Goal: Information Seeking & Learning: Learn about a topic

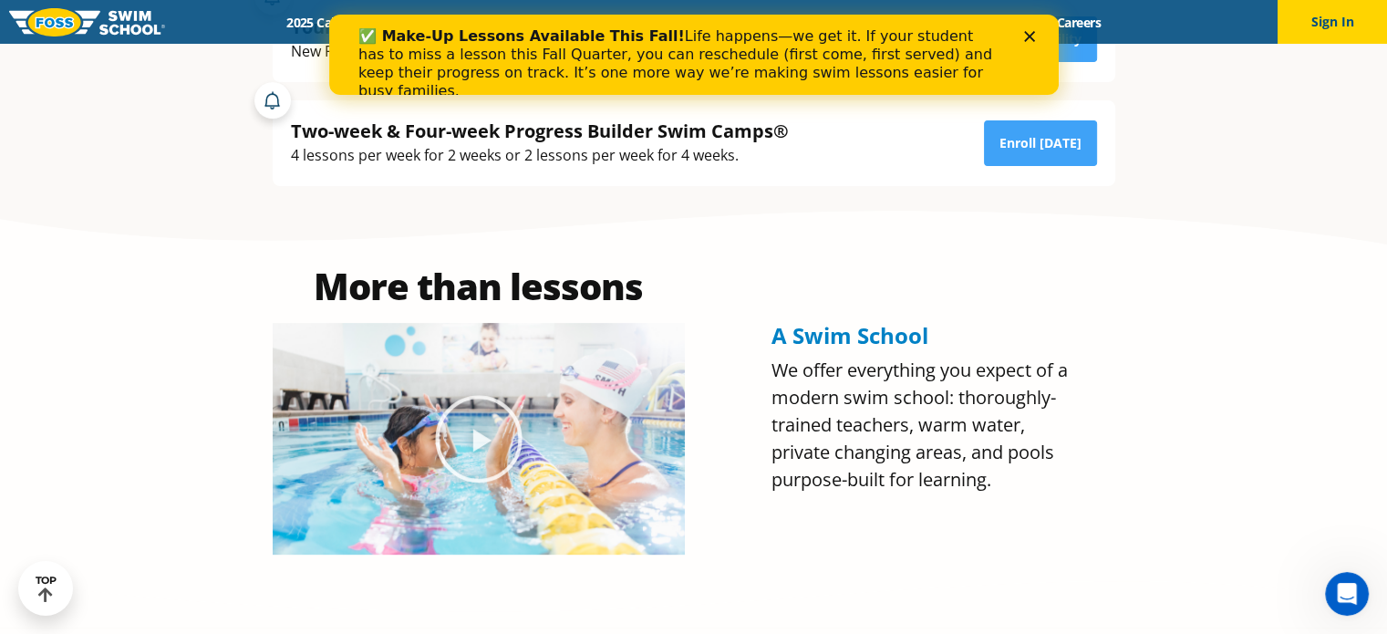
scroll to position [26, 0]
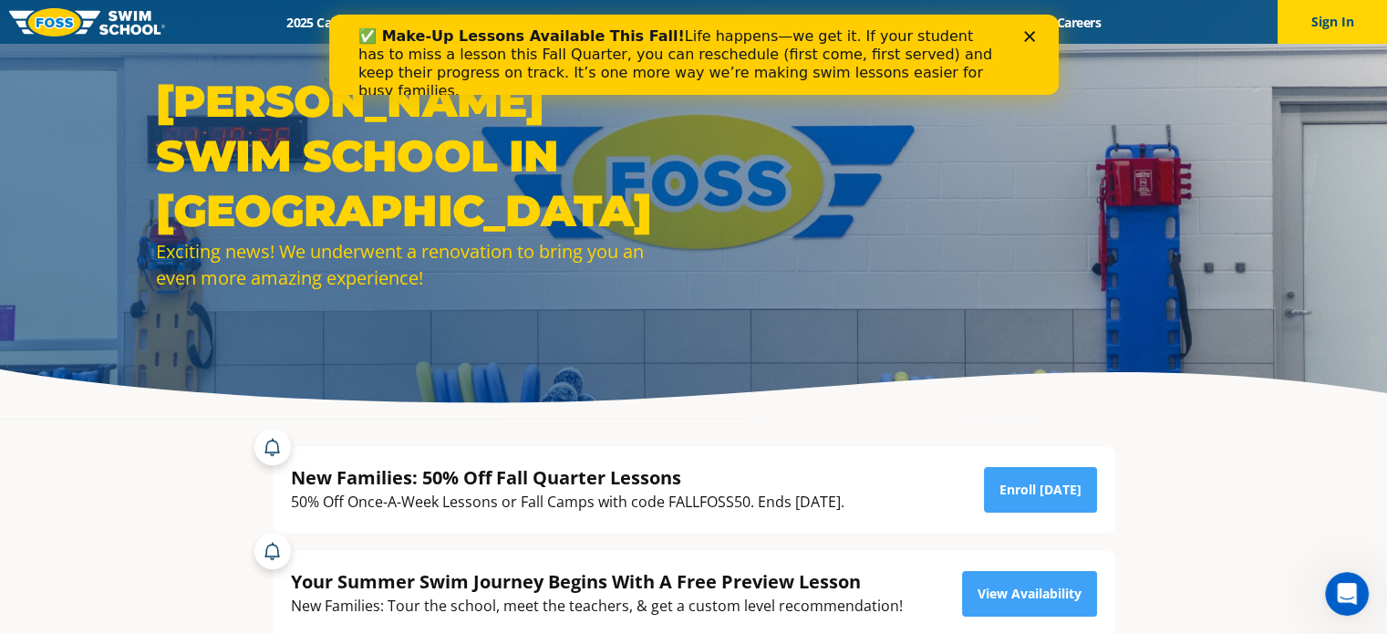
click at [1029, 33] on icon "Close" at bounding box center [1028, 36] width 11 height 11
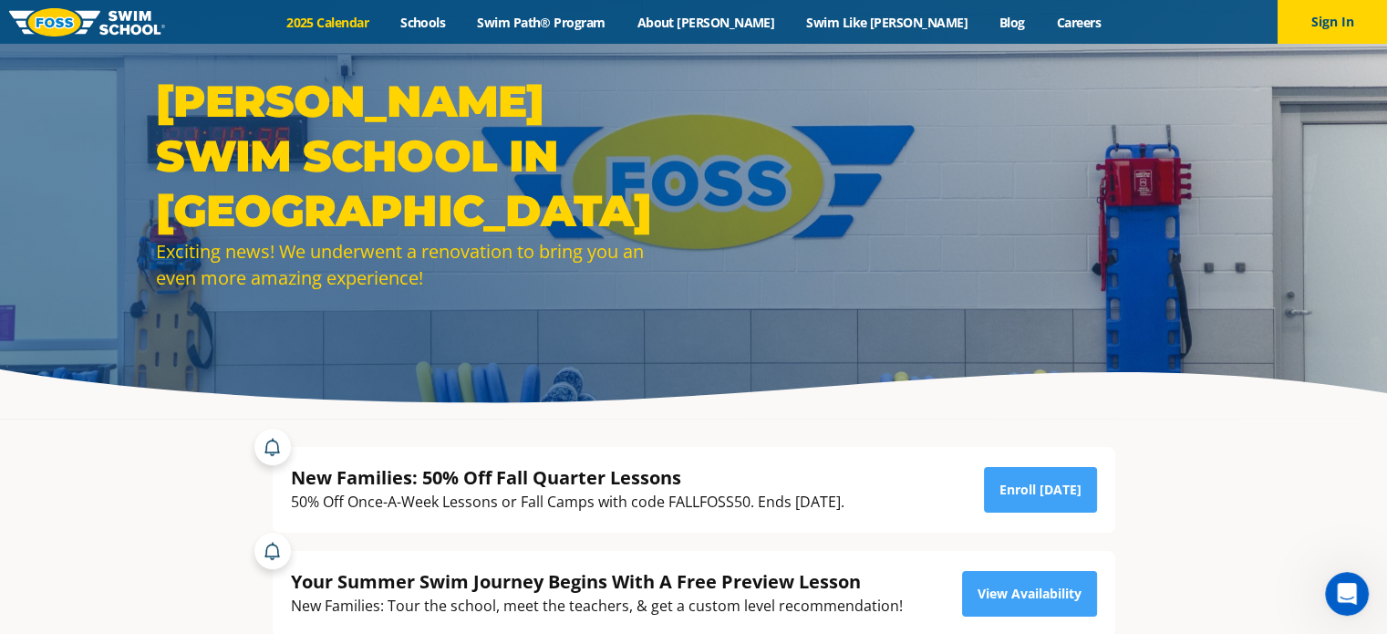
click at [385, 14] on link "2025 Calendar" at bounding box center [328, 22] width 114 height 17
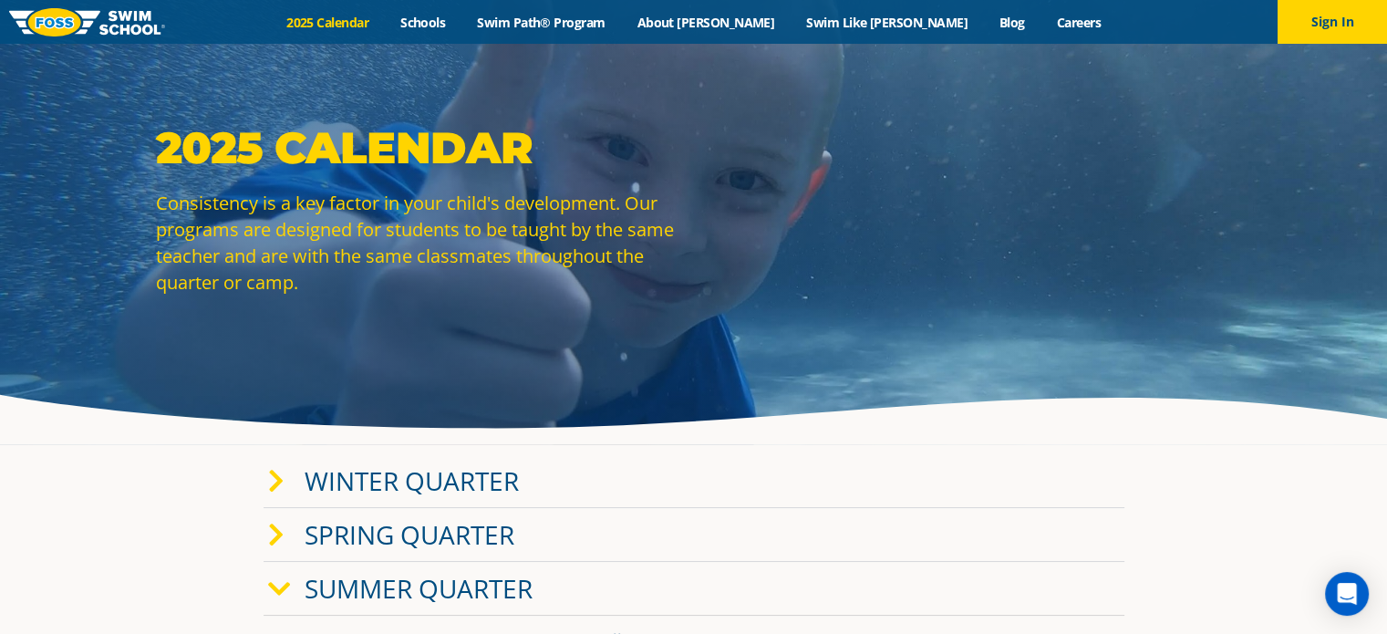
click at [489, 584] on link "Summer Quarter" at bounding box center [419, 588] width 228 height 35
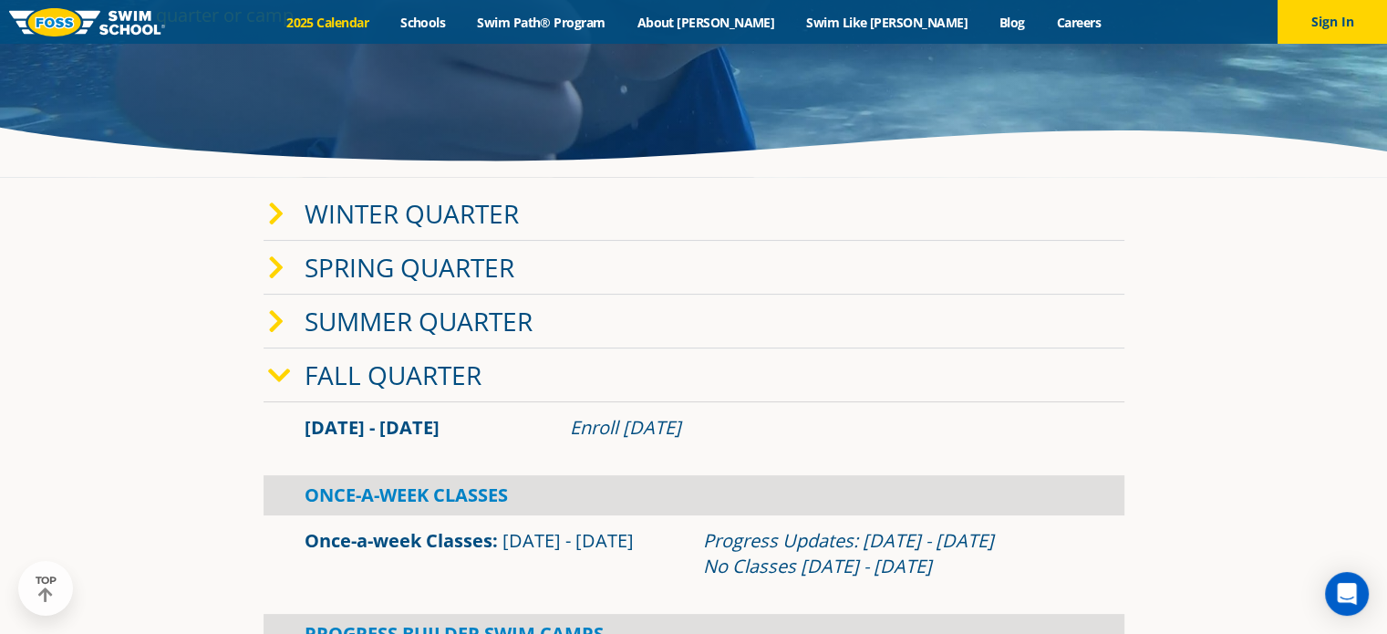
scroll to position [340, 0]
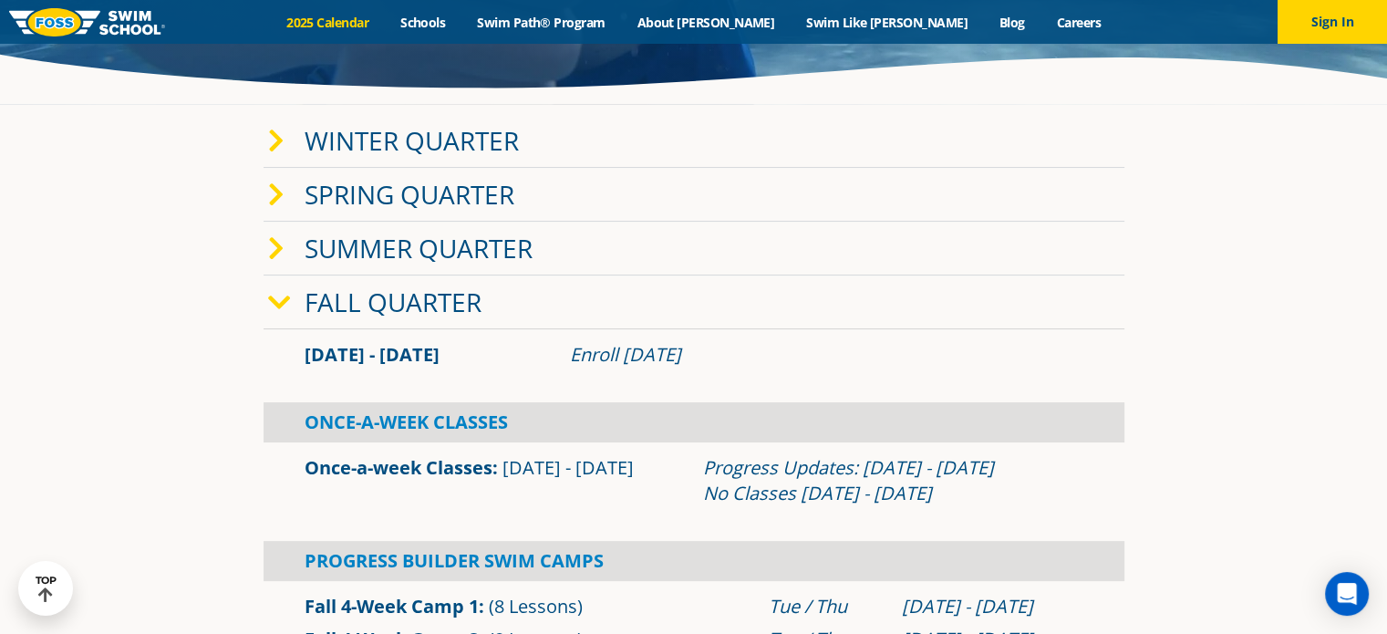
click at [479, 247] on link "Summer Quarter" at bounding box center [419, 248] width 228 height 35
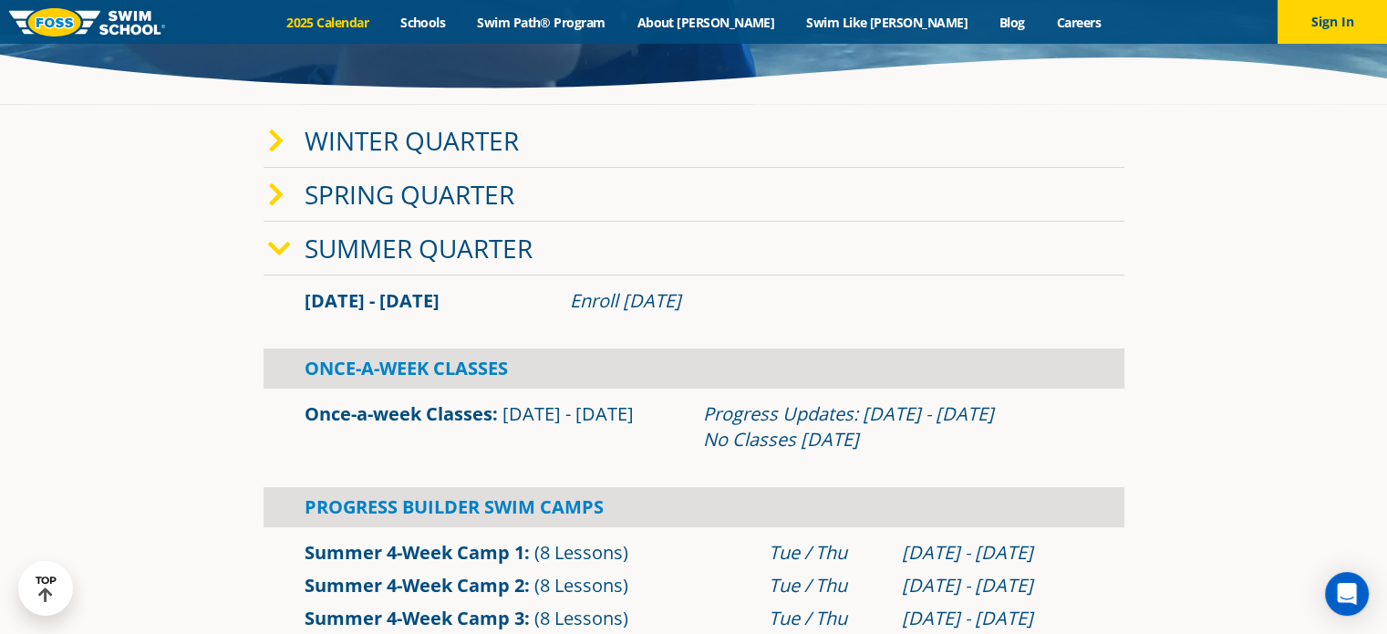
click at [286, 238] on icon at bounding box center [279, 249] width 23 height 26
